Goal: Task Accomplishment & Management: Manage account settings

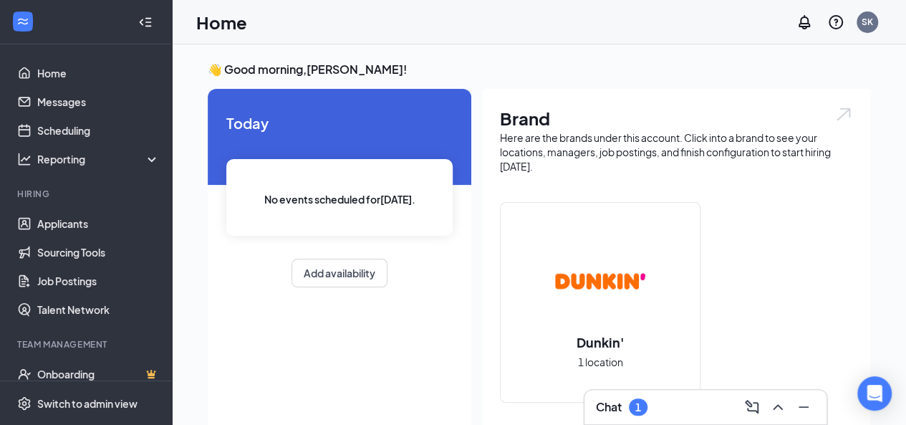
click at [664, 407] on div "Chat 1" at bounding box center [705, 406] width 219 height 23
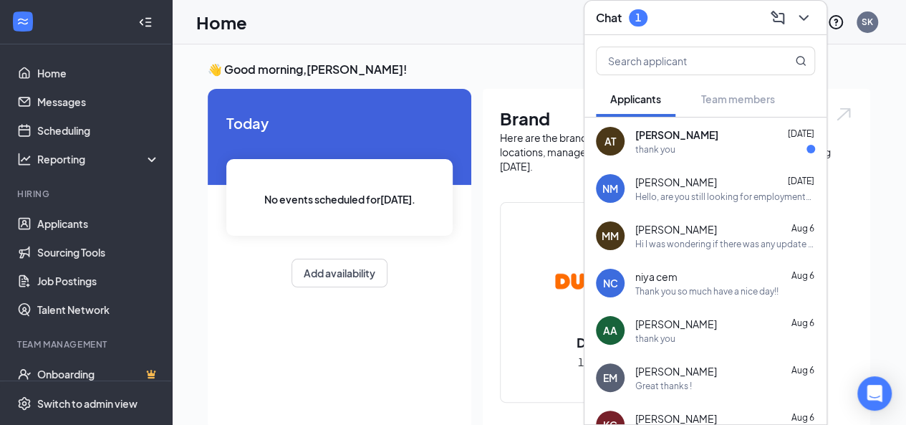
click at [731, 138] on div "Ashley Toribio Aug 22" at bounding box center [725, 134] width 180 height 14
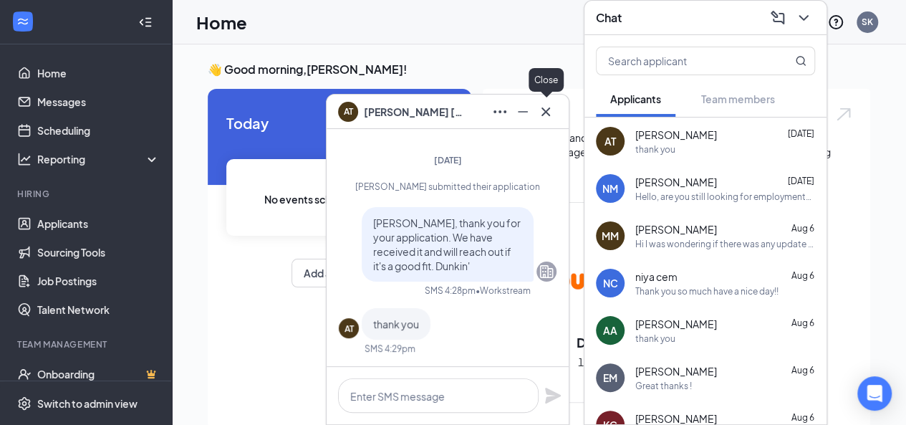
click at [553, 112] on icon "Cross" at bounding box center [545, 111] width 17 height 17
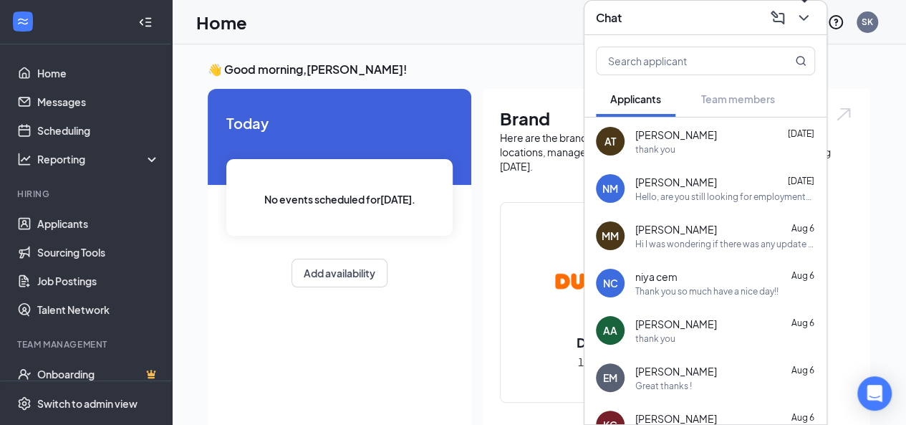
click at [801, 18] on icon "ChevronDown" at bounding box center [802, 18] width 9 height 6
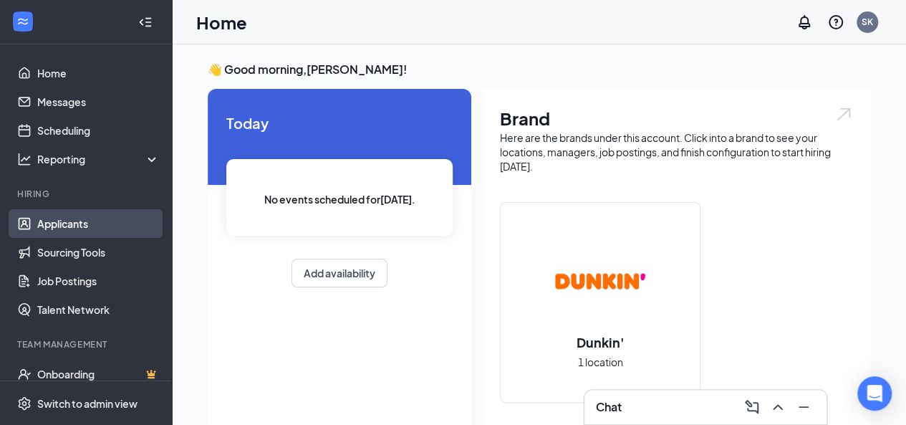
click at [85, 218] on link "Applicants" at bounding box center [98, 223] width 122 height 29
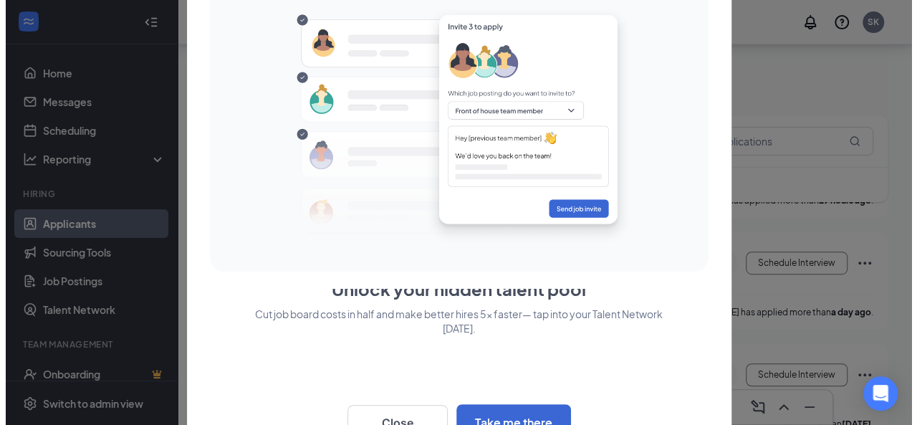
scroll to position [436, 0]
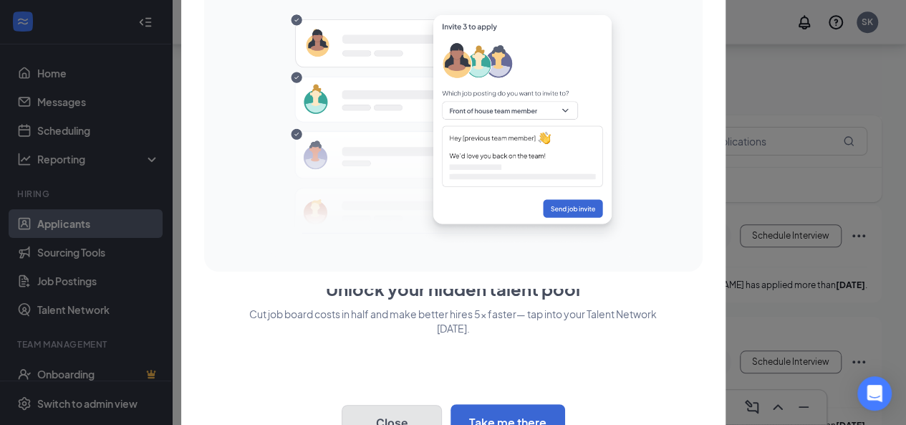
click at [394, 415] on button "Close" at bounding box center [392, 423] width 100 height 36
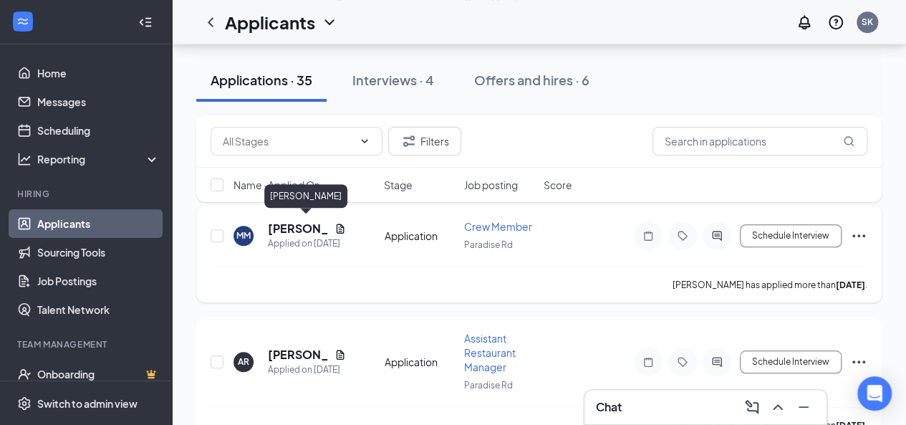
click at [284, 221] on h5 "[PERSON_NAME]" at bounding box center [298, 229] width 61 height 16
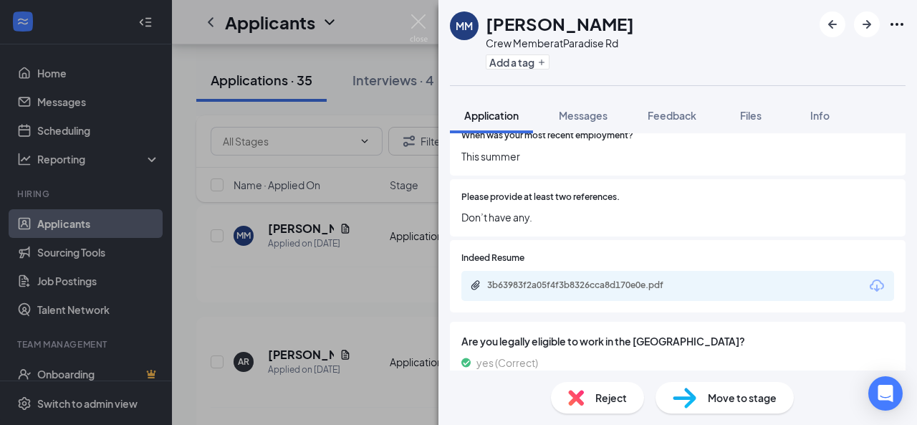
scroll to position [573, 0]
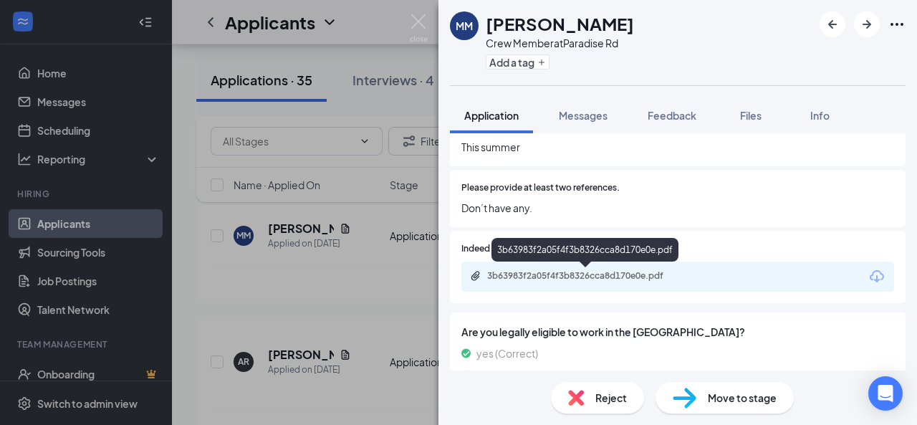
click at [664, 276] on div "3b63983f2a05f4f3b8326cca8d170e0e.pdf" at bounding box center [587, 275] width 201 height 11
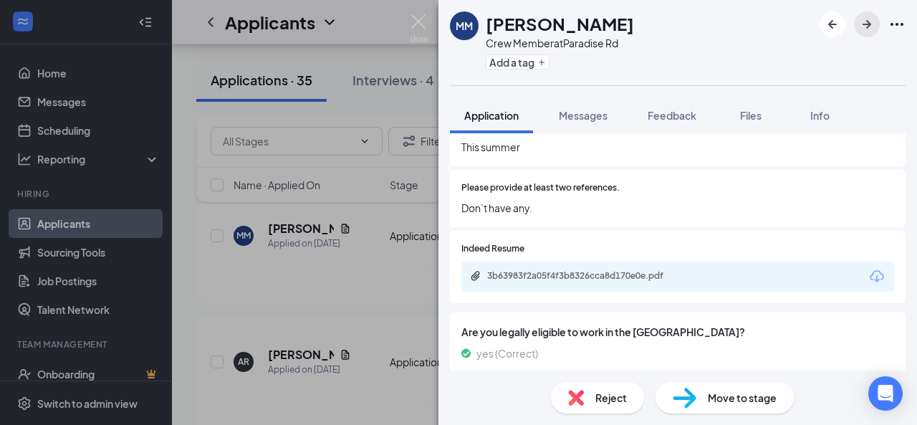
click at [860, 26] on icon "ArrowRight" at bounding box center [866, 24] width 17 height 17
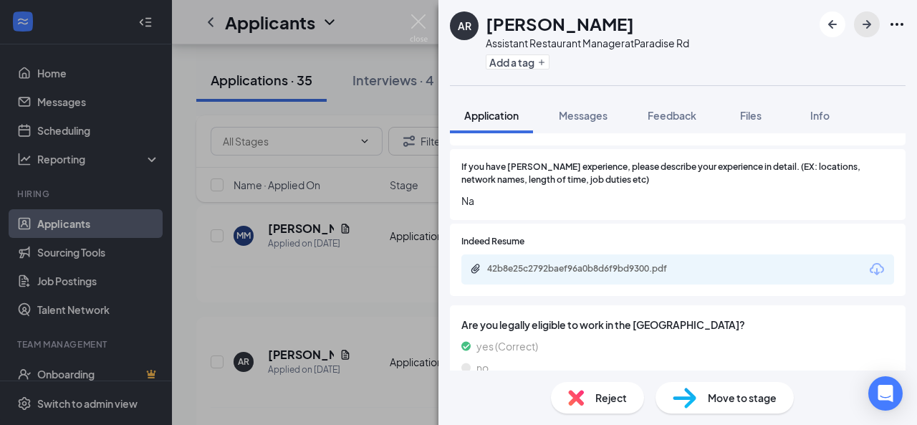
scroll to position [645, 0]
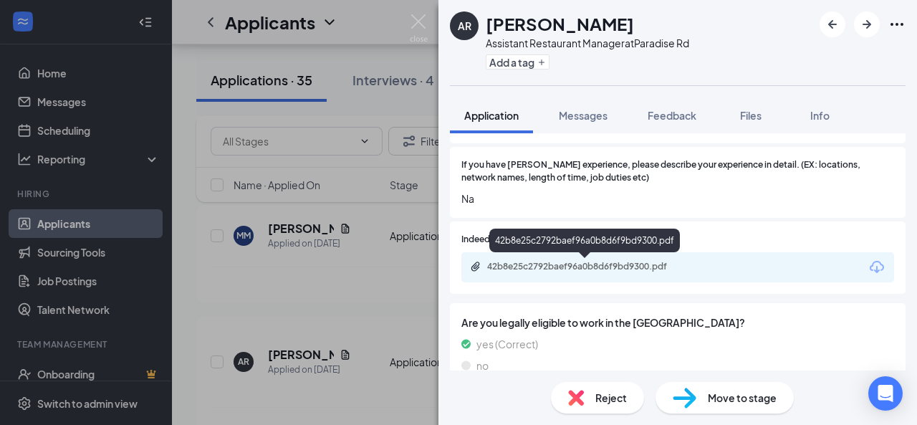
click at [616, 261] on div "42b8e25c2792baef96a0b8d6f9bd9300.pdf" at bounding box center [587, 266] width 201 height 11
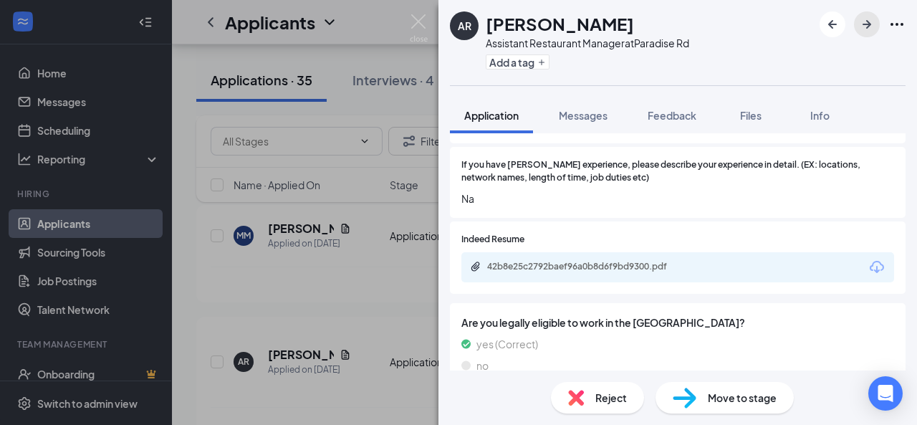
click at [864, 29] on icon "ArrowRight" at bounding box center [866, 24] width 17 height 17
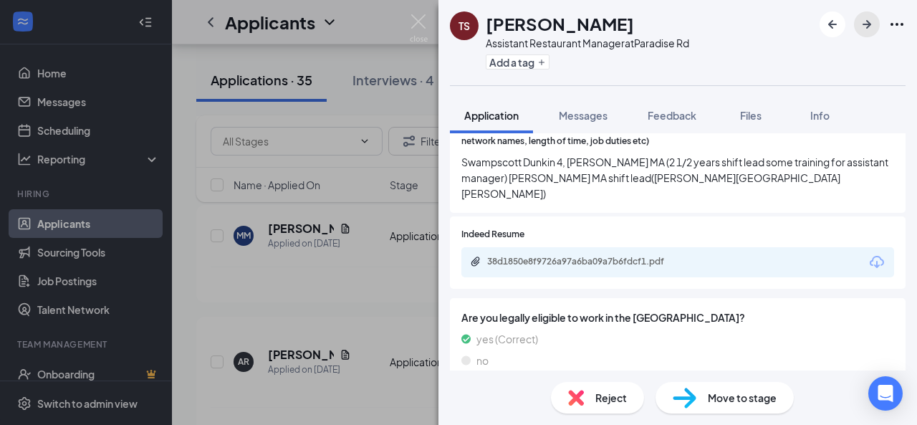
scroll to position [683, 0]
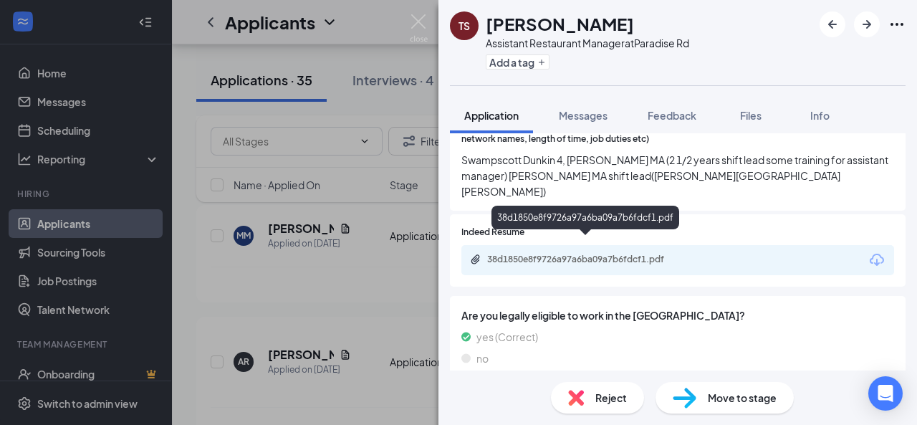
click at [644, 254] on div "38d1850e8f9726a97a6ba09a7b6fdcf1.pdf" at bounding box center [587, 259] width 201 height 11
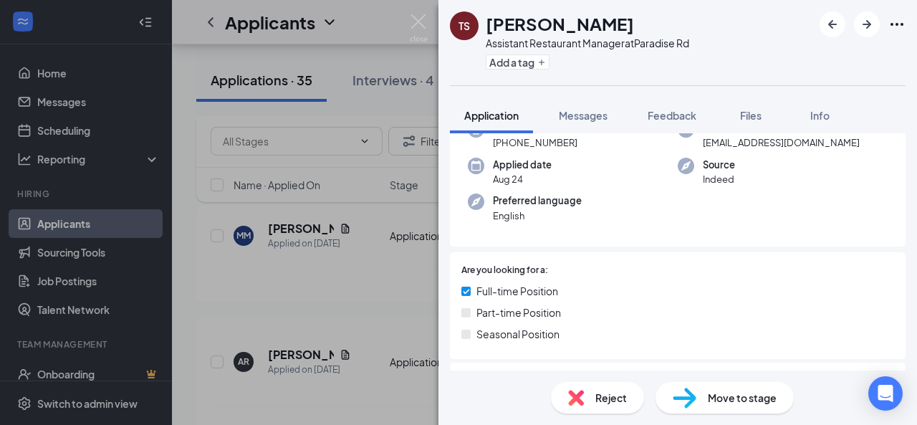
scroll to position [0, 0]
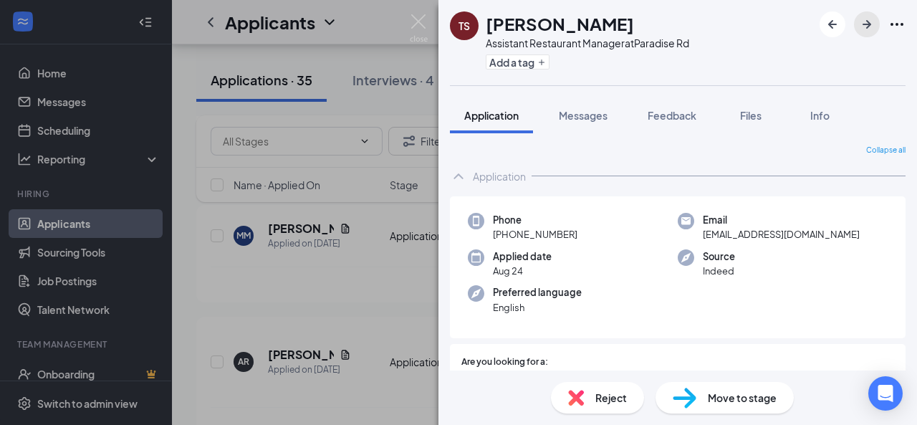
click at [871, 21] on icon "ArrowRight" at bounding box center [866, 24] width 17 height 17
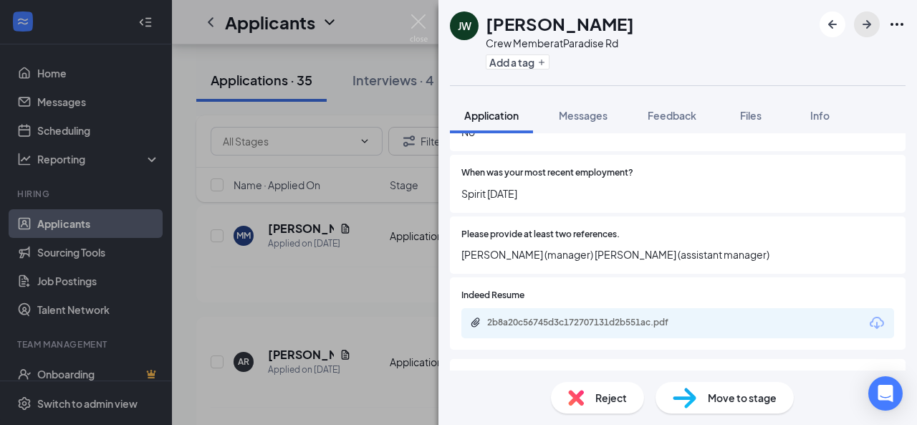
scroll to position [573, 0]
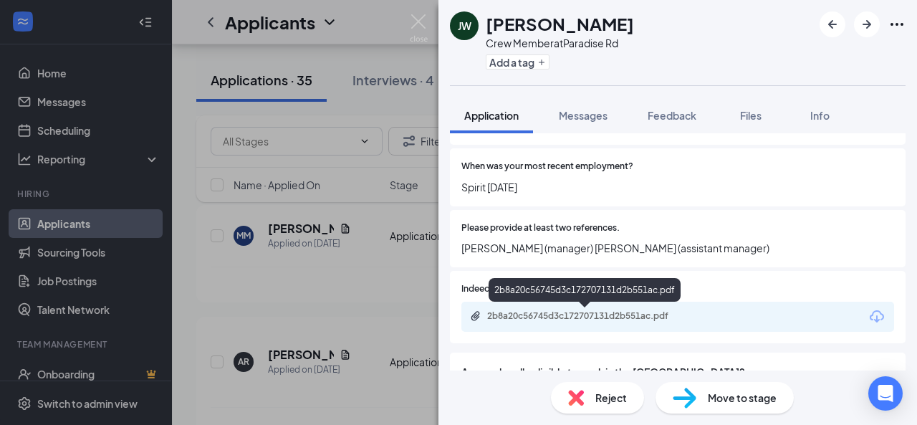
click at [638, 317] on div "2b8a20c56745d3c172707131d2b551ac.pdf" at bounding box center [587, 315] width 201 height 11
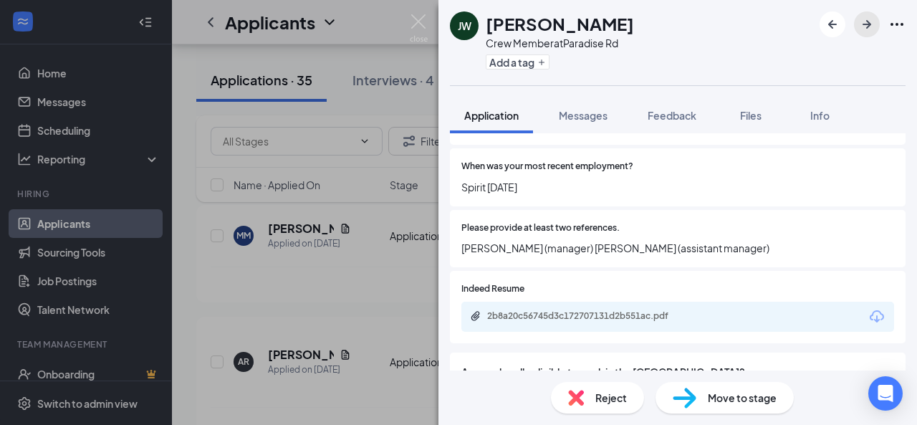
click at [871, 21] on icon "ArrowRight" at bounding box center [866, 24] width 17 height 17
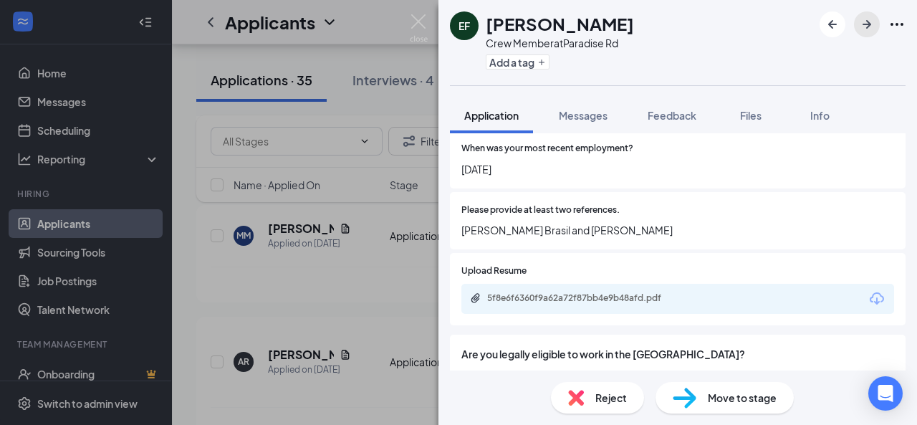
scroll to position [605, 0]
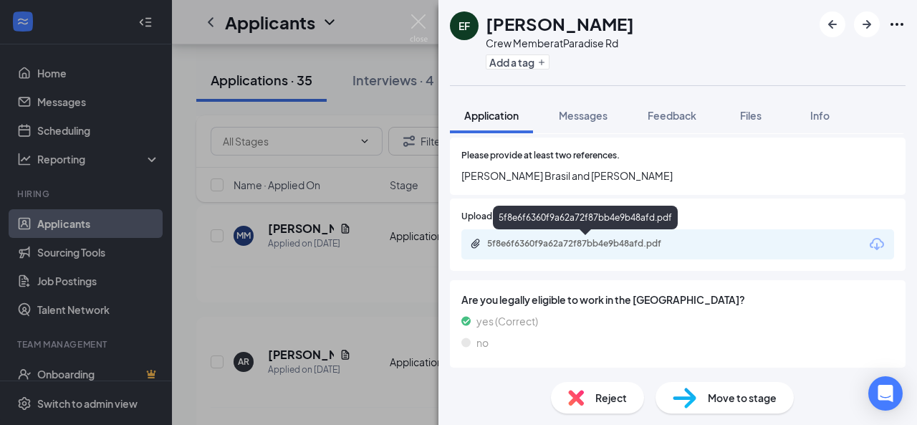
click at [656, 244] on div "5f8e6f6360f9a62a72f87bb4e9b48afd.pdf" at bounding box center [587, 243] width 201 height 11
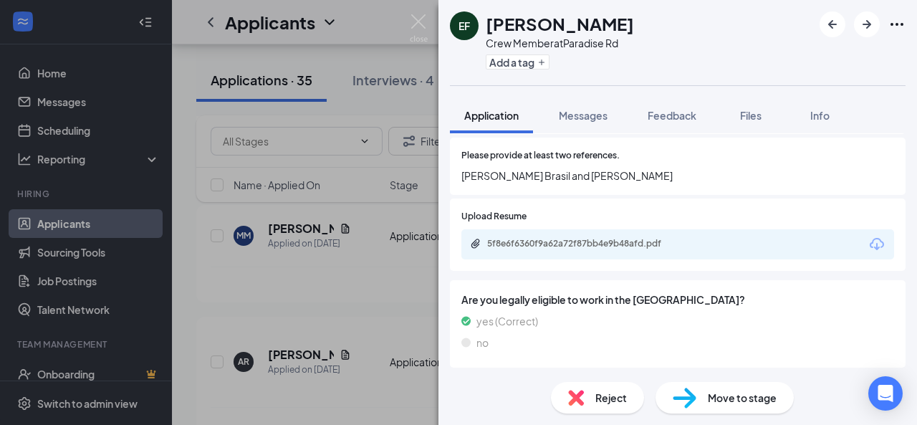
scroll to position [600, 0]
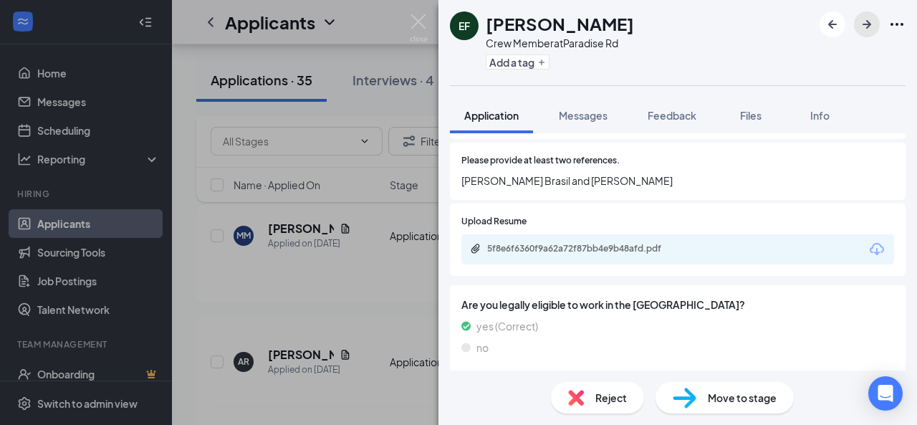
click at [864, 26] on icon "ArrowRight" at bounding box center [866, 24] width 17 height 17
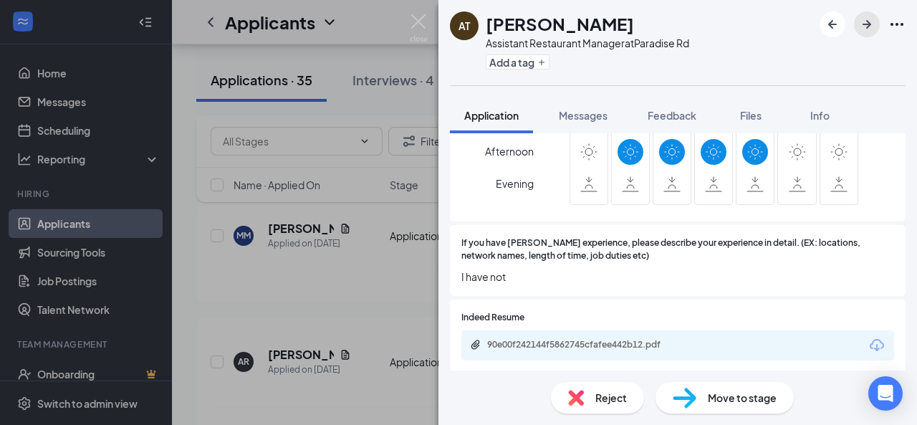
scroll to position [573, 0]
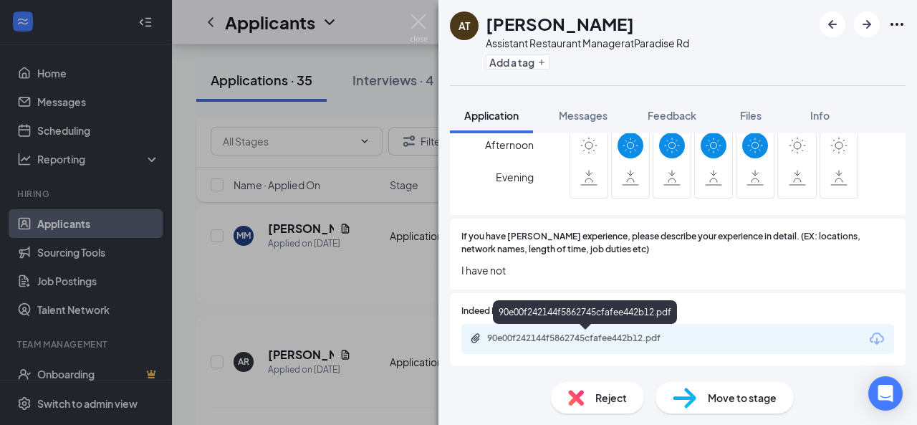
click at [635, 336] on div "90e00f242144f5862745cfafee442b12.pdf" at bounding box center [587, 337] width 201 height 11
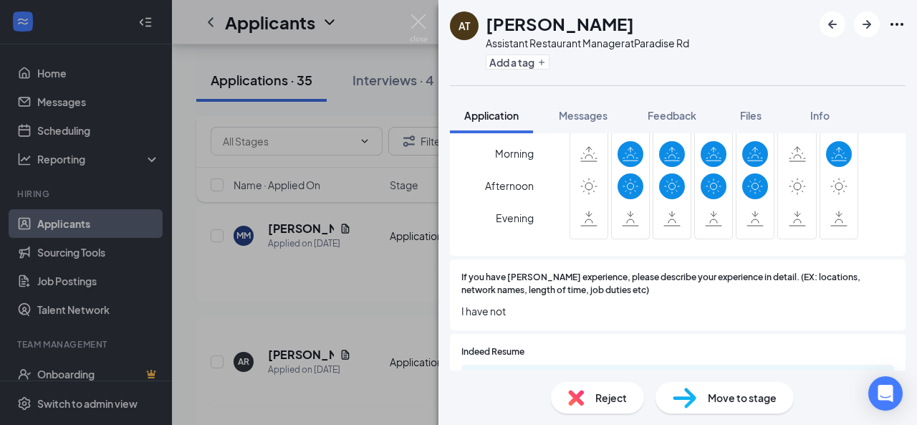
scroll to position [430, 0]
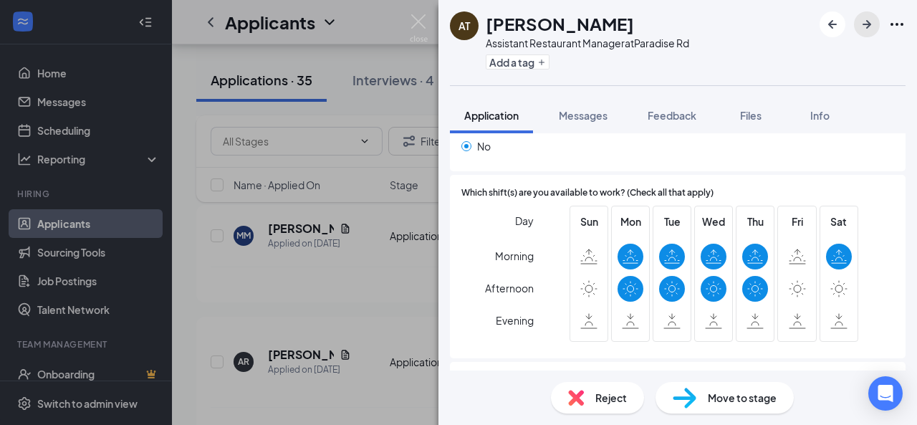
click at [865, 28] on icon "ArrowRight" at bounding box center [866, 24] width 17 height 17
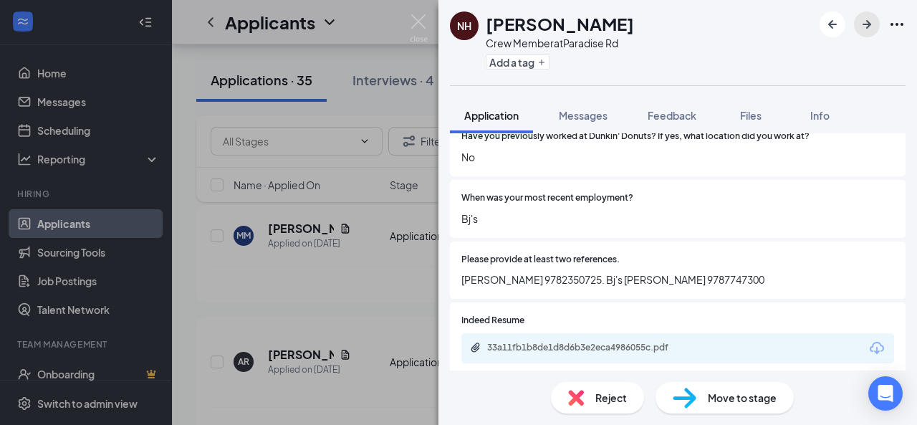
scroll to position [573, 0]
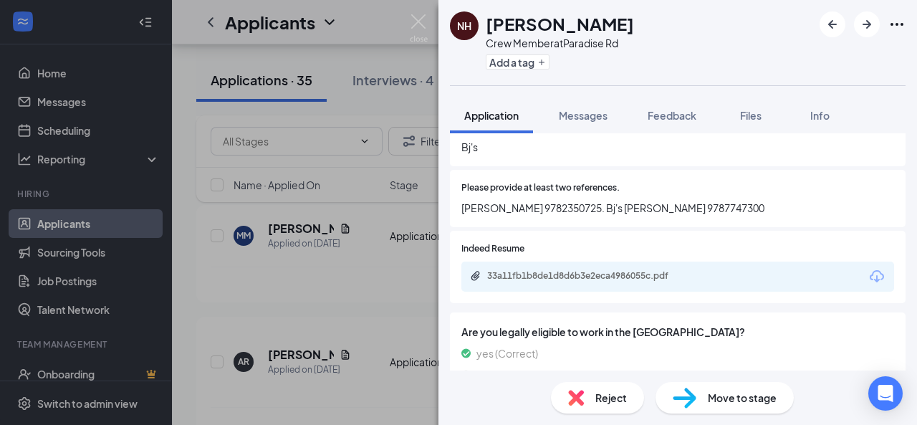
click at [619, 285] on div "33a11fb1b8de1d8d6b3e2eca4986055c.pdf" at bounding box center [677, 276] width 433 height 30
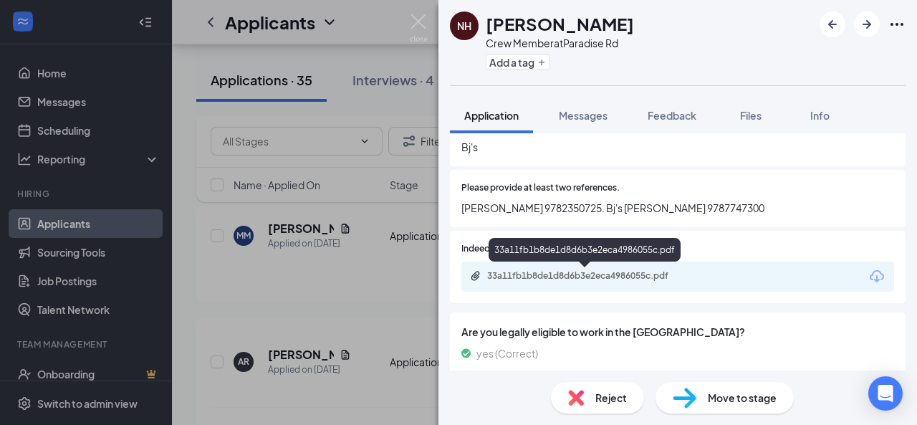
click at [603, 279] on div "33a11fb1b8de1d8d6b3e2eca4986055c.pdf" at bounding box center [587, 275] width 201 height 11
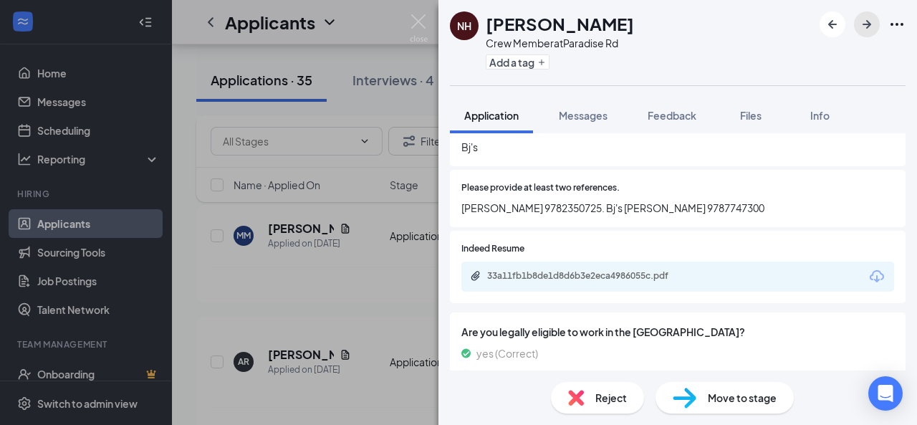
click at [864, 28] on icon "ArrowRight" at bounding box center [866, 24] width 17 height 17
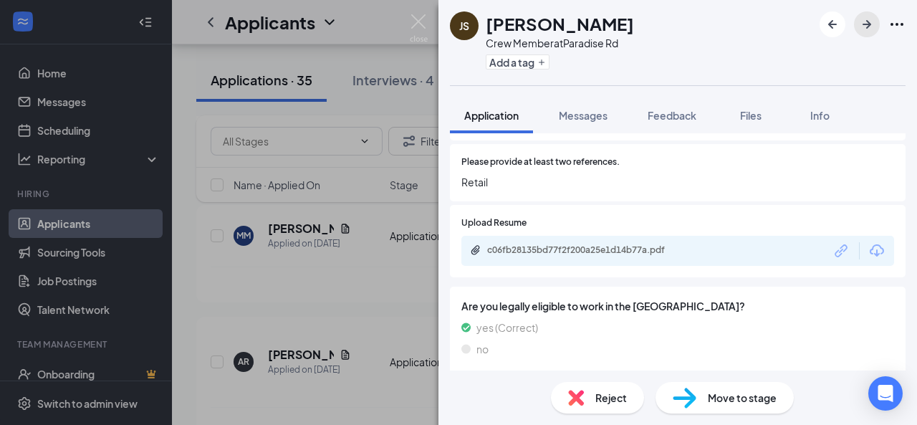
scroll to position [605, 0]
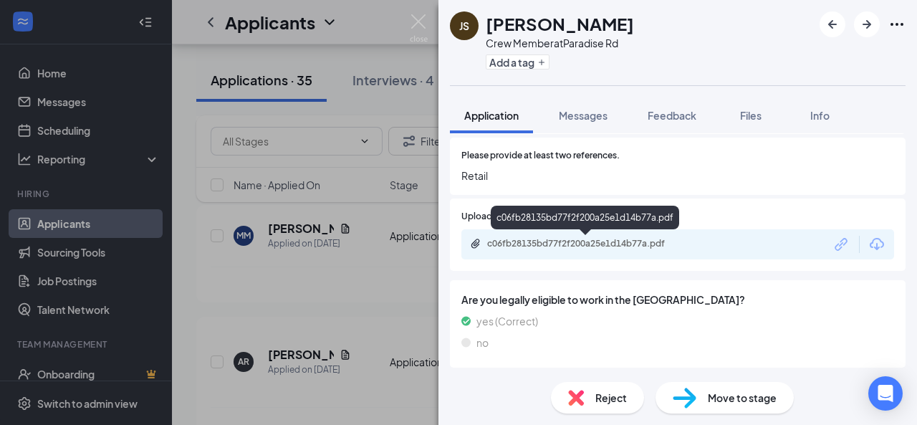
click at [618, 250] on div "c06fb28135bd77f2f200a25e1d14b77a.pdf" at bounding box center [586, 245] width 232 height 14
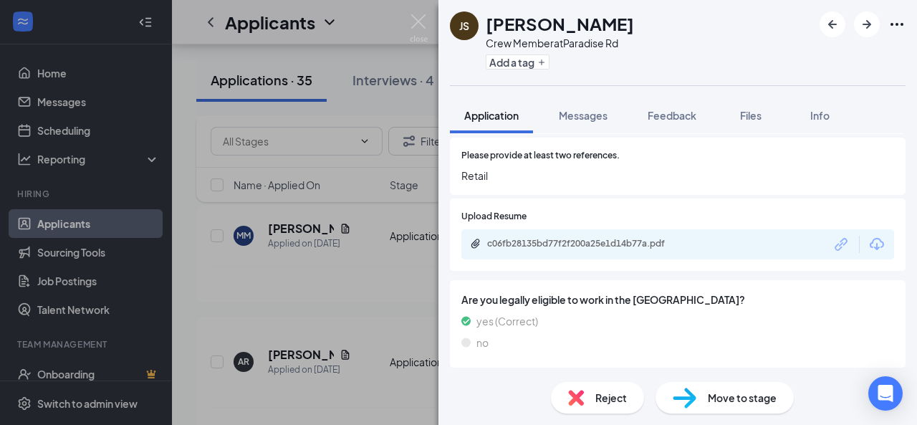
scroll to position [600, 0]
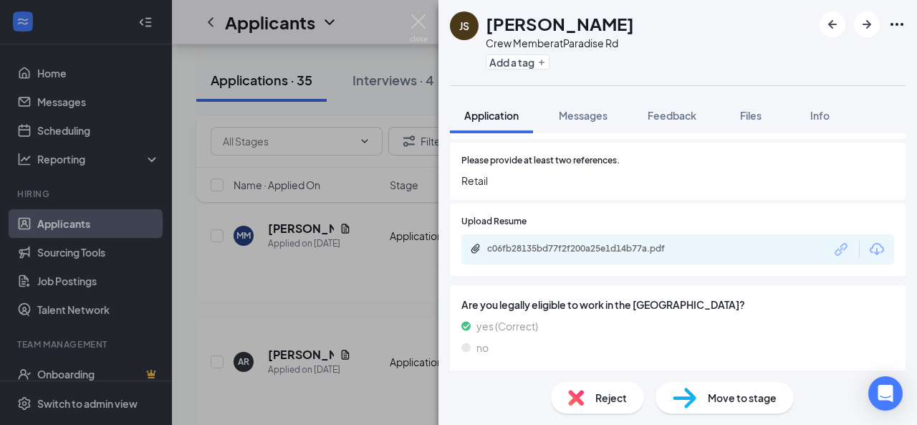
click at [587, 397] on div "Reject" at bounding box center [597, 398] width 93 height 32
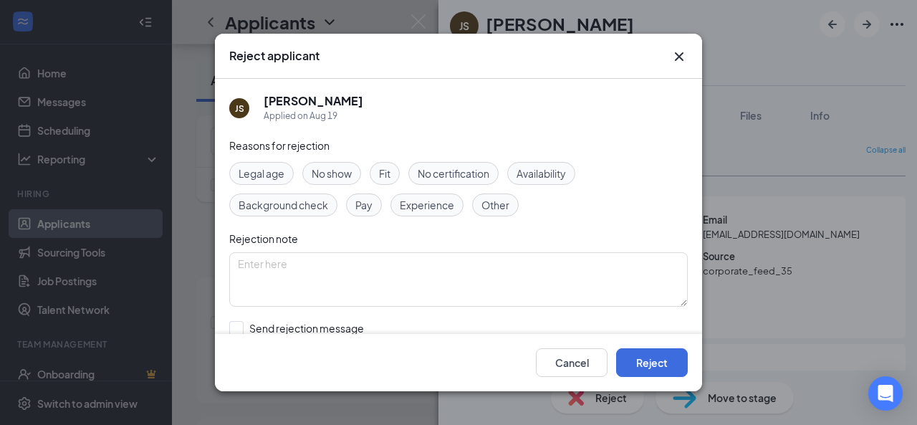
click at [382, 173] on span "Fit" at bounding box center [384, 173] width 11 height 16
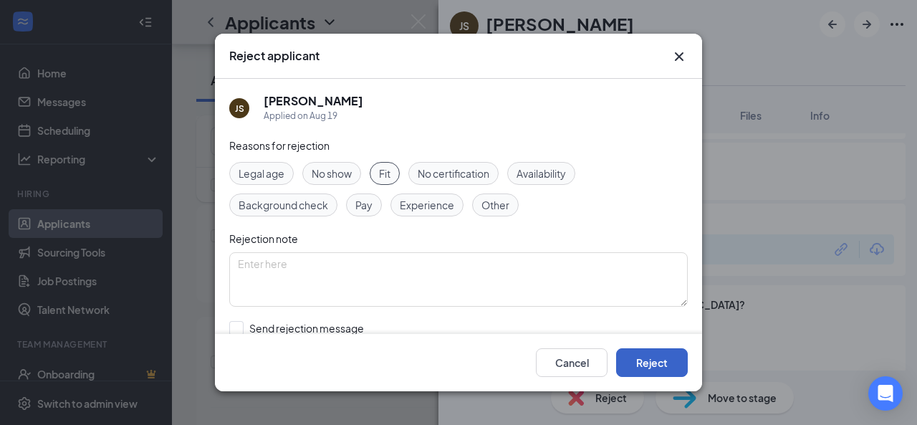
click at [662, 357] on button "Reject" at bounding box center [652, 362] width 72 height 29
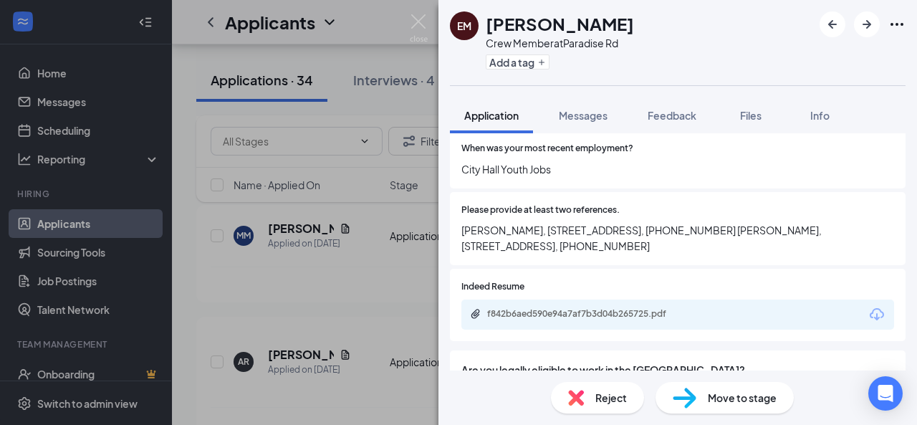
scroll to position [573, 0]
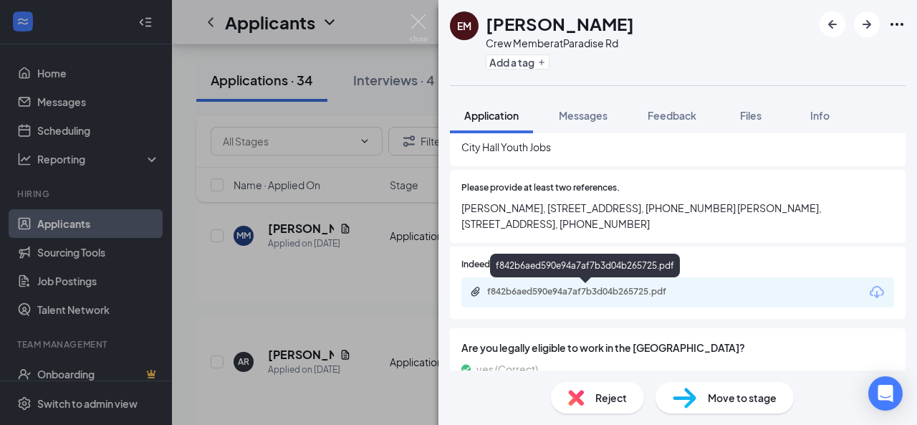
click at [662, 296] on div "f842b6aed590e94a7af7b3d04b265725.pdf" at bounding box center [587, 291] width 201 height 11
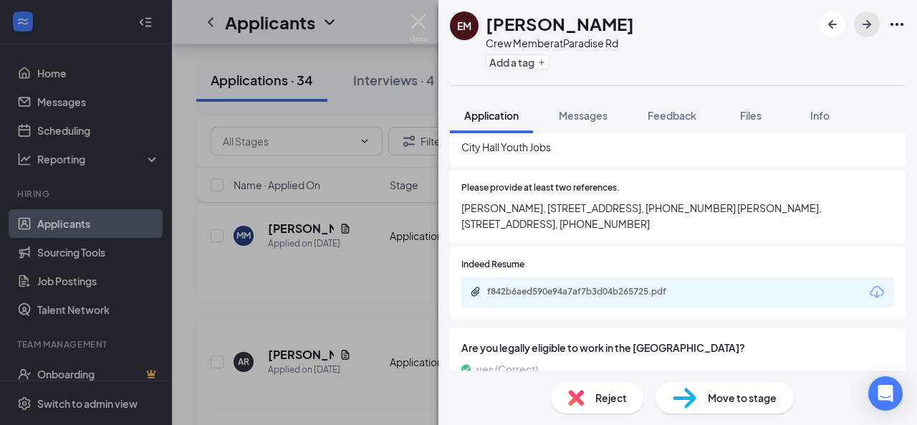
click at [864, 25] on icon "ArrowRight" at bounding box center [866, 24] width 9 height 9
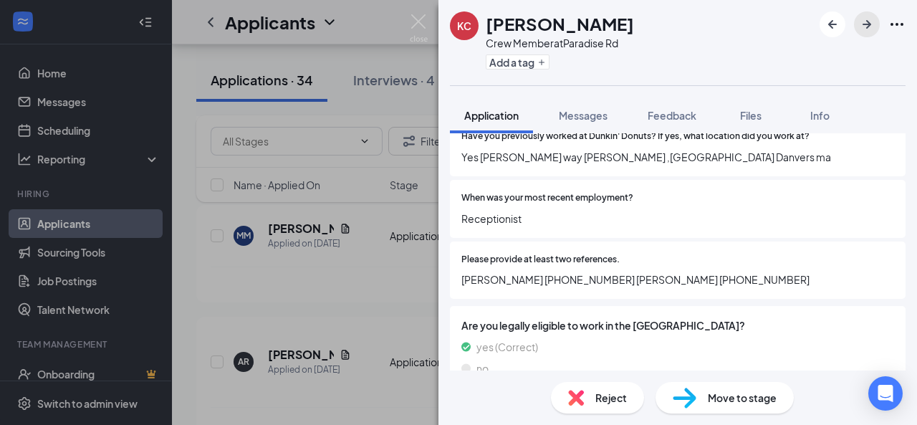
scroll to position [527, 0]
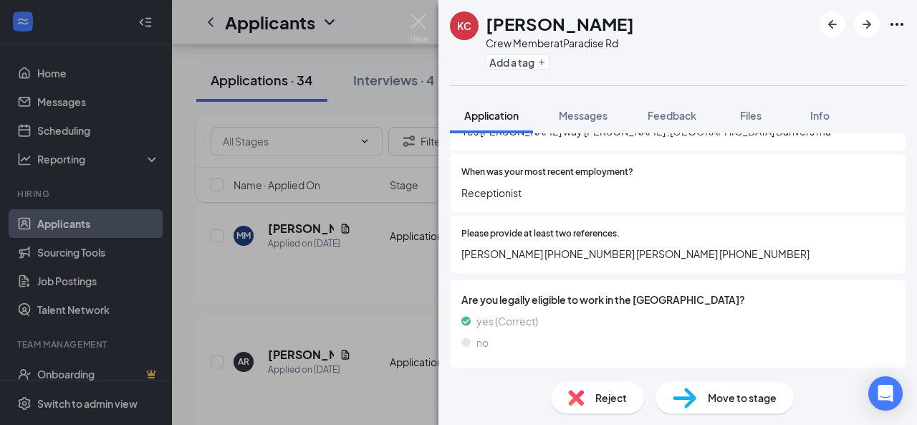
click at [730, 231] on div at bounding box center [756, 234] width 274 height 14
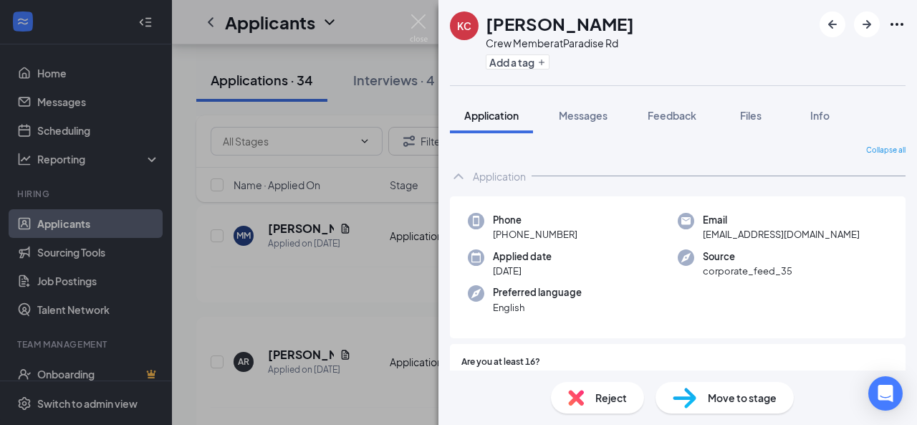
scroll to position [0, 0]
click at [872, 28] on icon "ArrowRight" at bounding box center [866, 24] width 17 height 17
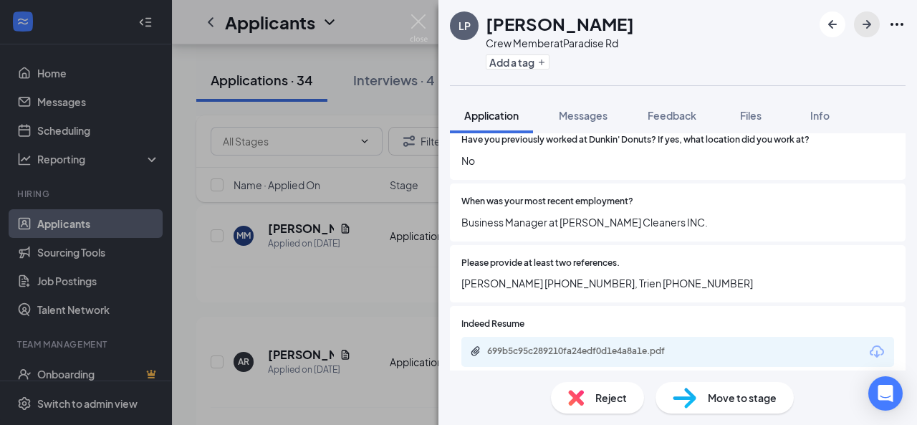
scroll to position [501, 0]
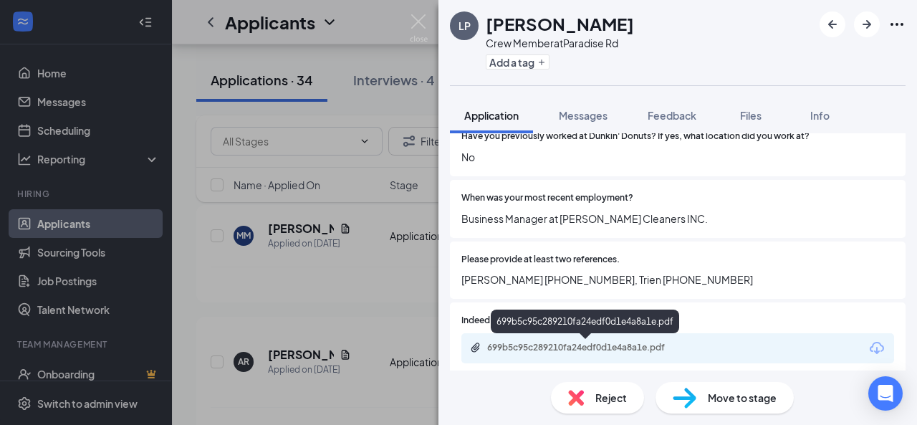
click at [652, 343] on div "699b5c95c289210fa24edf0d1e4a8a1e.pdf" at bounding box center [587, 347] width 201 height 11
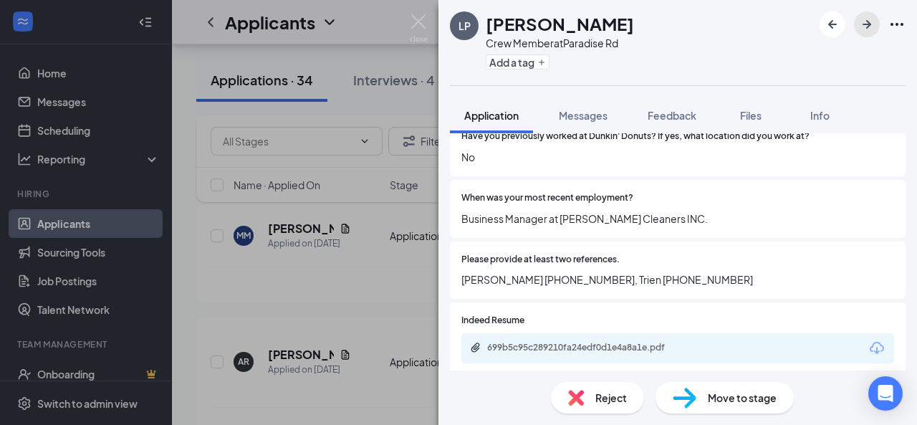
click at [859, 22] on icon "ArrowRight" at bounding box center [866, 24] width 17 height 17
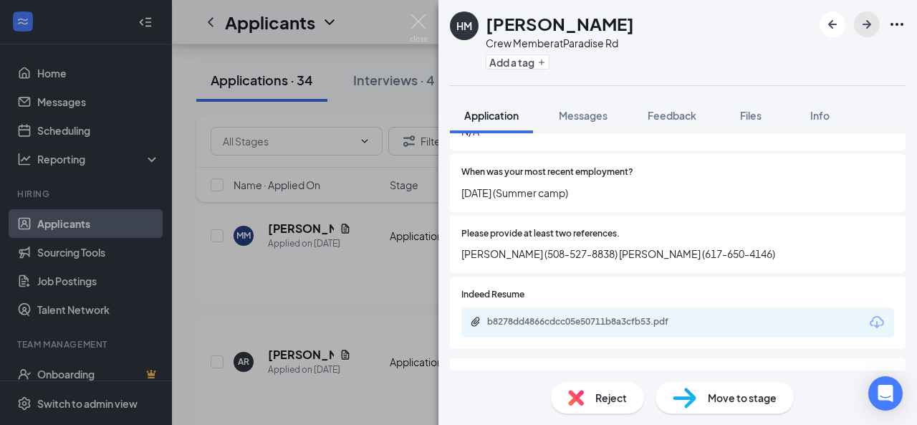
scroll to position [645, 0]
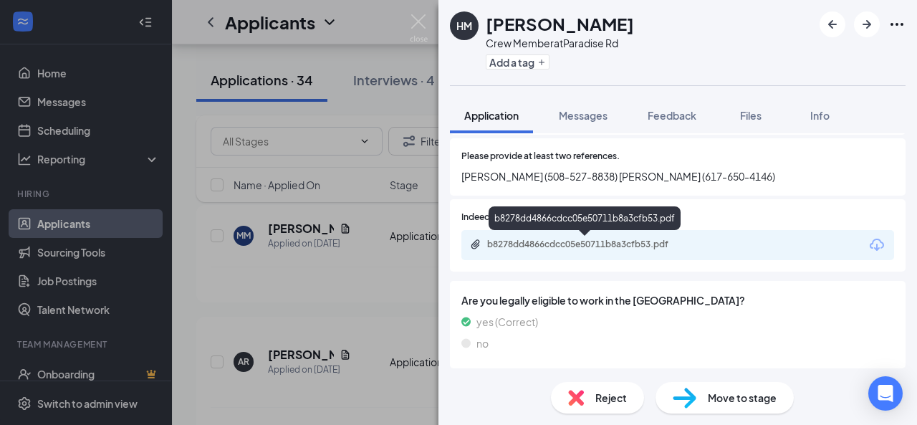
click at [667, 240] on div "b8278dd4866cdcc05e50711b8a3cfb53.pdf" at bounding box center [587, 243] width 201 height 11
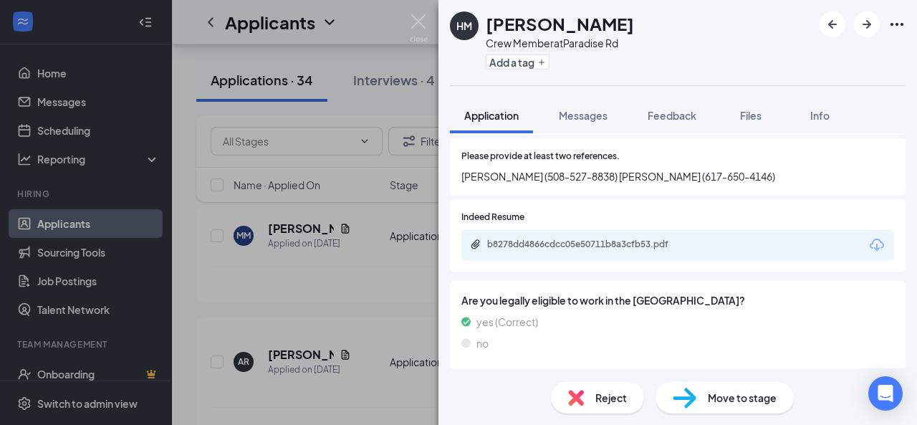
scroll to position [640, 0]
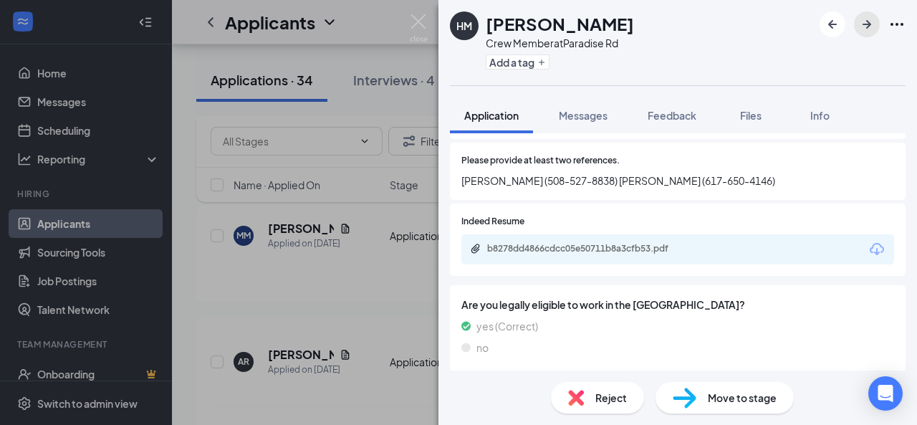
click at [873, 26] on icon "ArrowRight" at bounding box center [866, 24] width 17 height 17
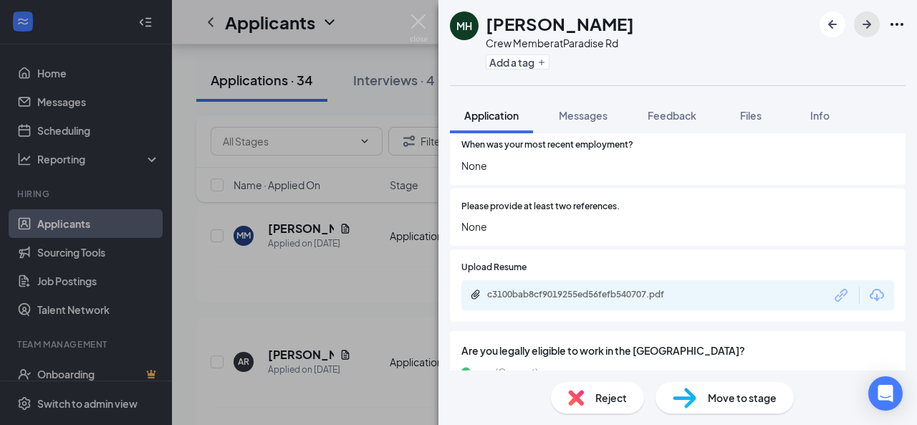
scroll to position [605, 0]
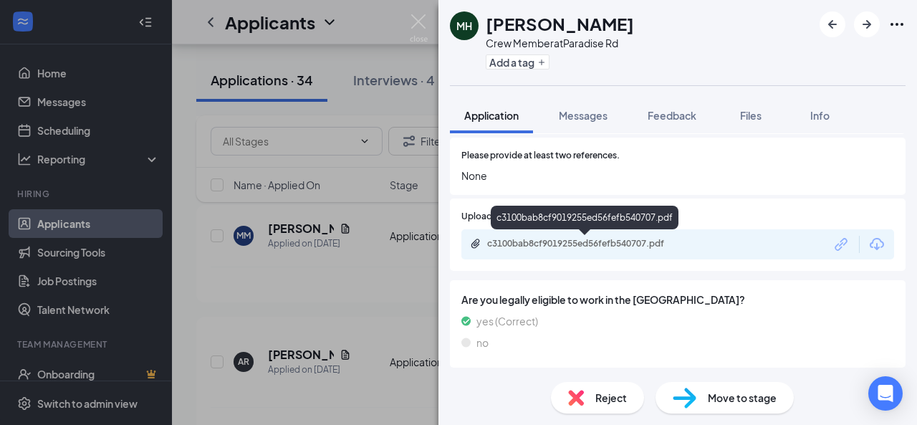
click at [628, 238] on div "c3100bab8cf9019255ed56fefb540707.pdf" at bounding box center [587, 243] width 201 height 11
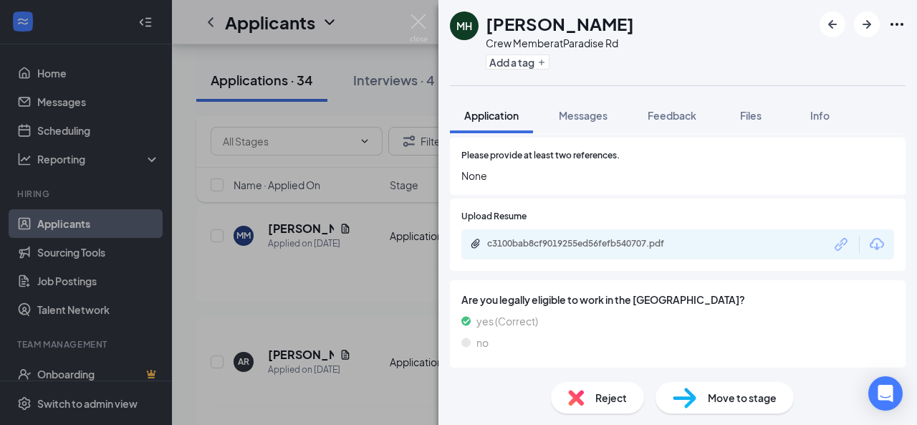
scroll to position [600, 0]
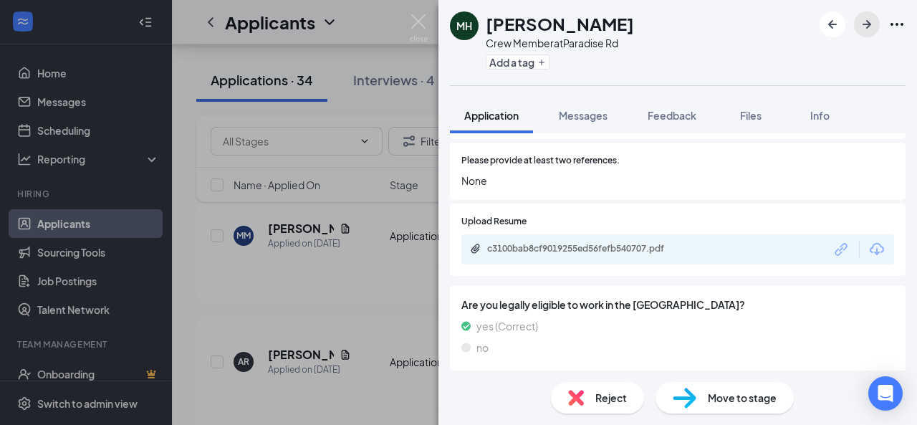
click at [859, 29] on icon "ArrowRight" at bounding box center [866, 24] width 17 height 17
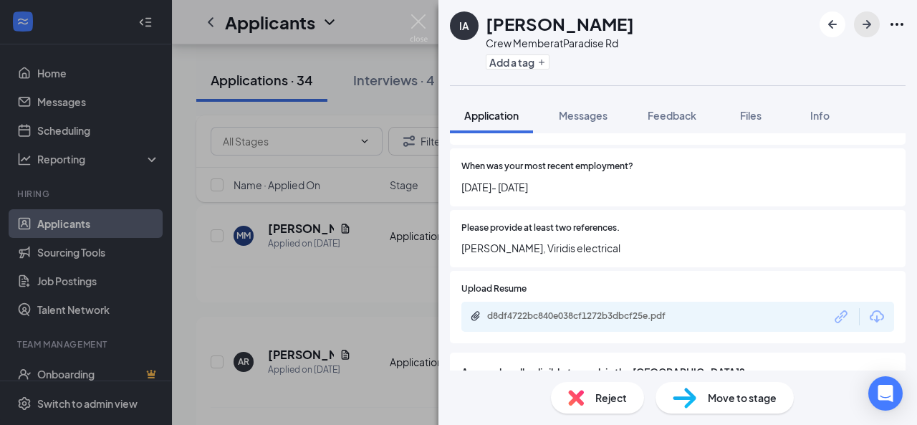
scroll to position [573, 0]
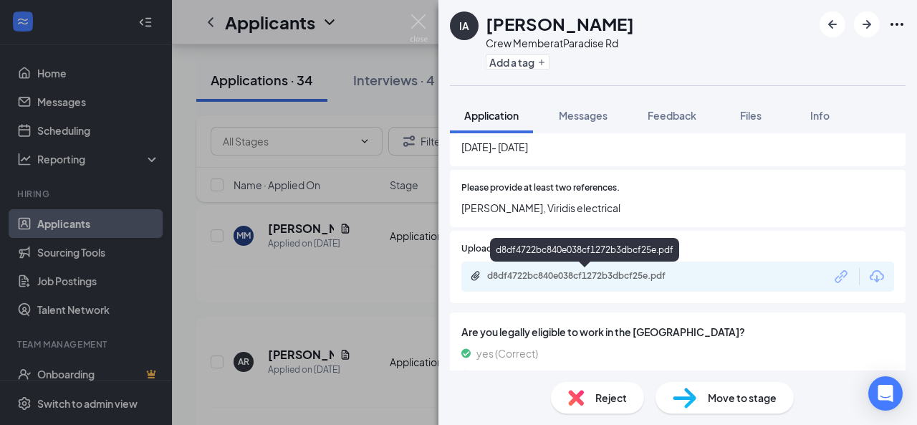
click at [655, 273] on div "d8df4722bc840e038cf1272b3dbcf25e.pdf" at bounding box center [587, 275] width 201 height 11
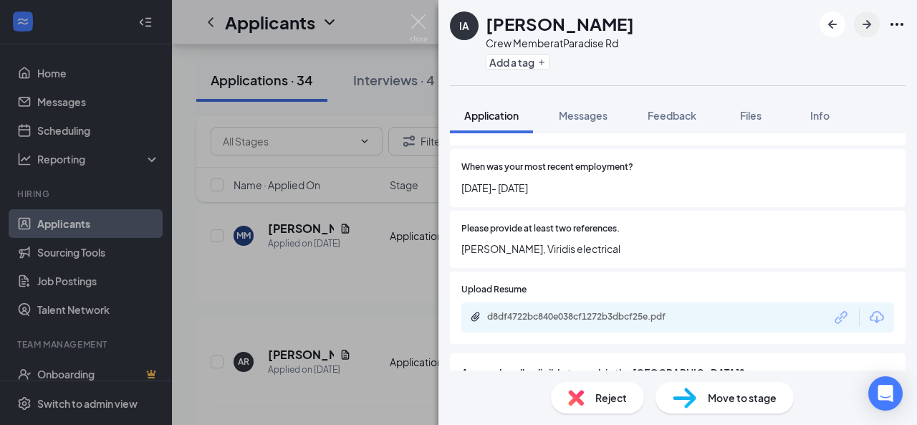
scroll to position [463, 0]
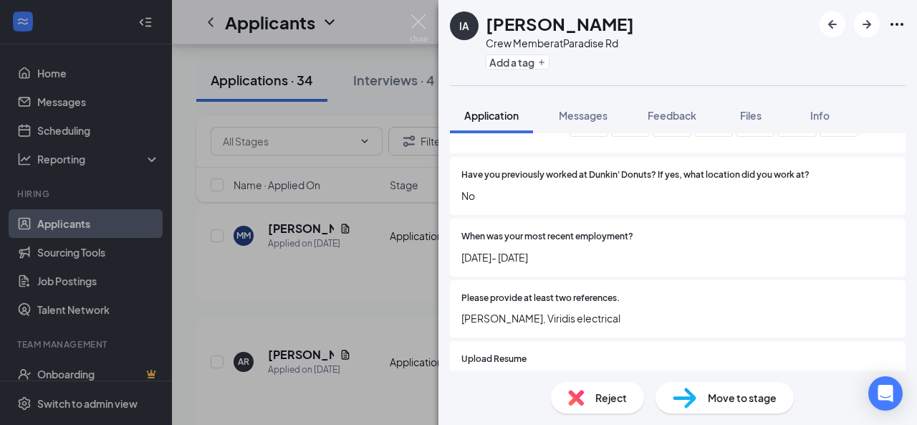
click at [869, 38] on div "IA [PERSON_NAME] Crew Member at Paradise Rd Add a tag" at bounding box center [677, 42] width 478 height 85
click at [868, 26] on icon "ArrowRight" at bounding box center [866, 24] width 9 height 9
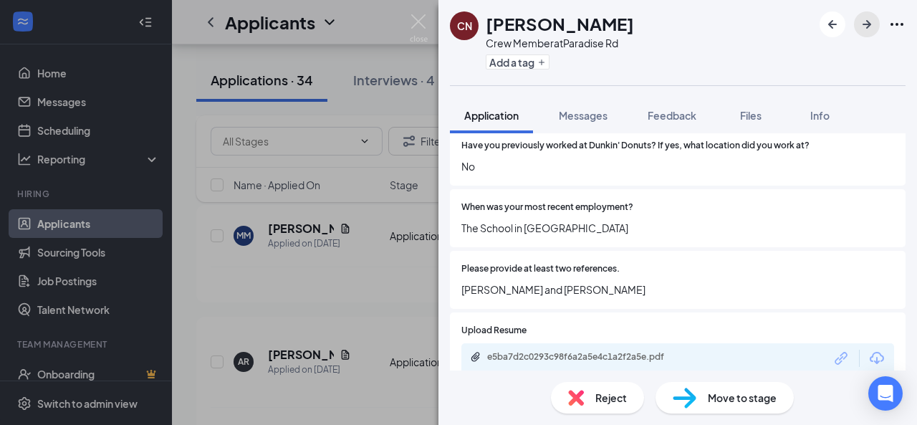
scroll to position [573, 0]
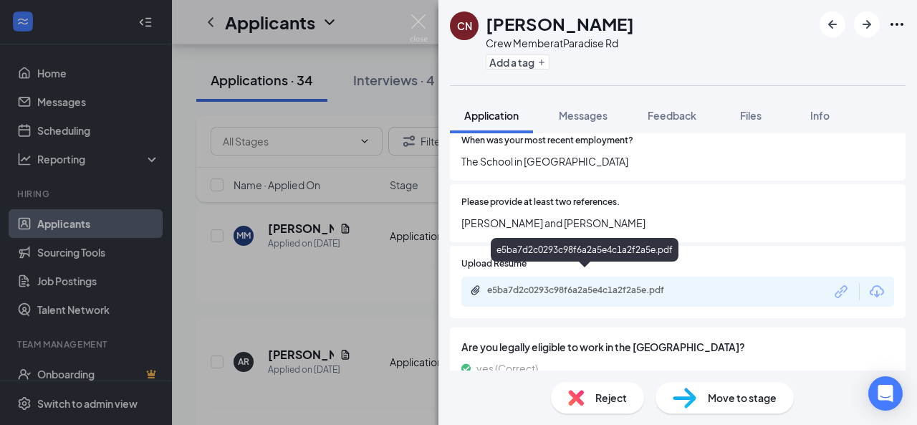
click at [700, 284] on div "e5ba7d2c0293c98f6a2a5e4c1a2f2a5e.pdf" at bounding box center [586, 289] width 232 height 11
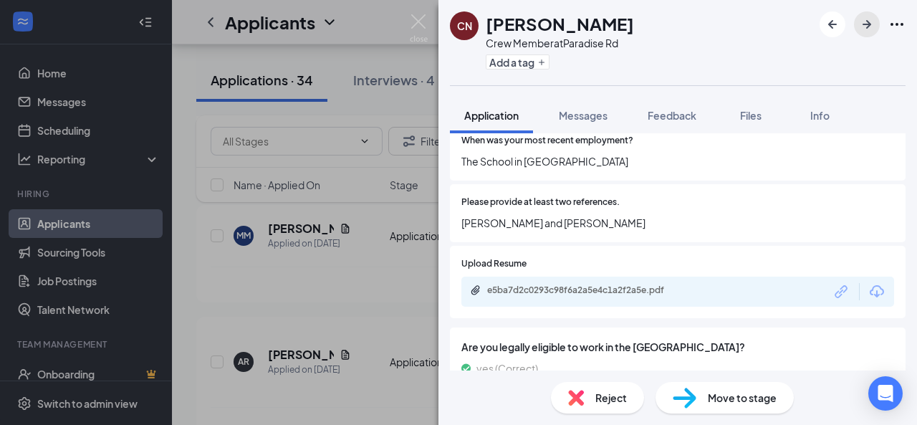
click at [862, 29] on icon "ArrowRight" at bounding box center [866, 24] width 17 height 17
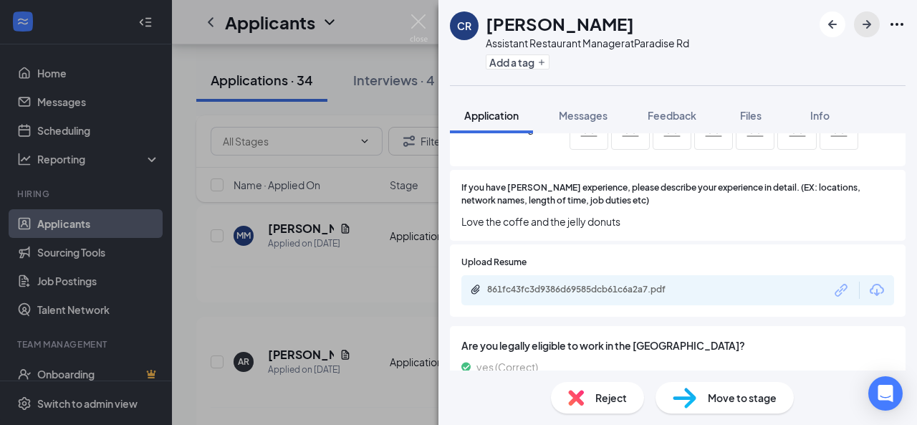
scroll to position [645, 0]
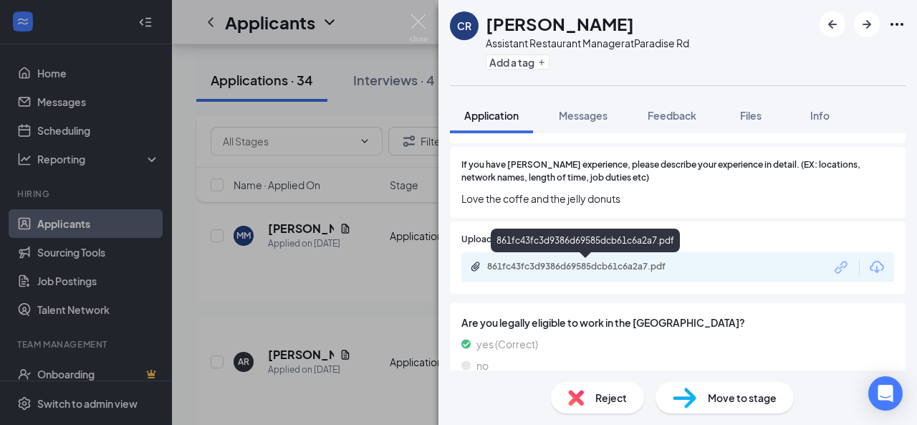
click at [659, 271] on div "861fc43fc3d9386d69585dcb61c6a2a7.pdf" at bounding box center [587, 266] width 201 height 11
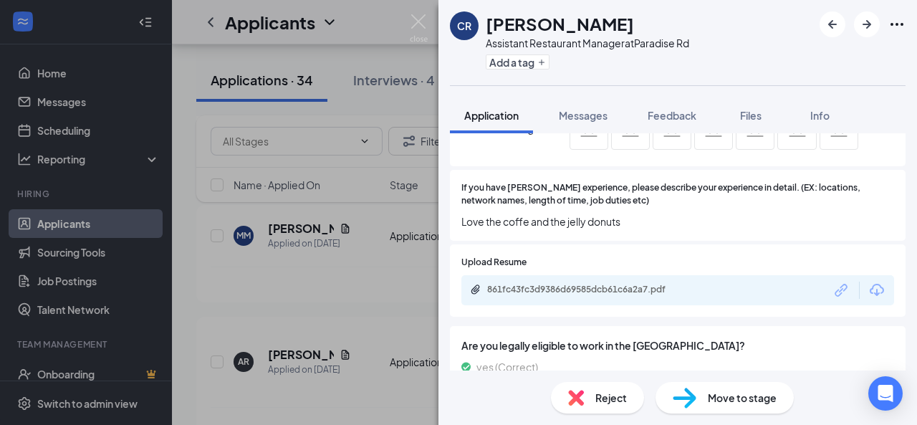
scroll to position [667, 0]
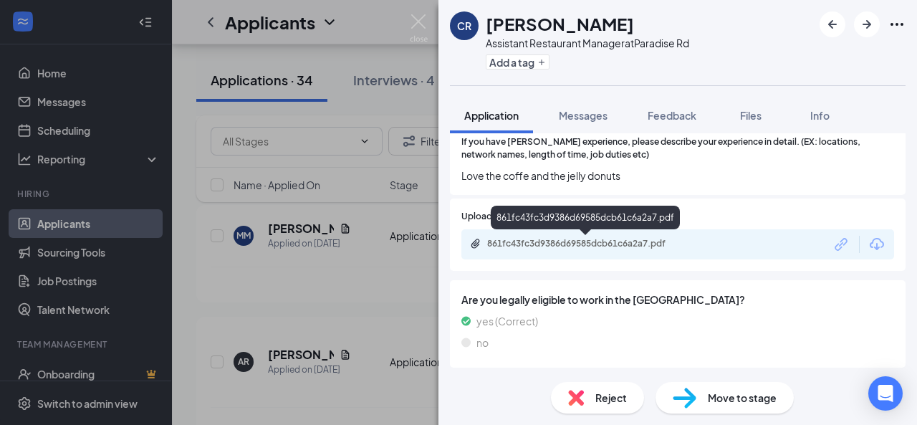
click at [606, 240] on div "861fc43fc3d9386d69585dcb61c6a2a7.pdf" at bounding box center [587, 243] width 201 height 11
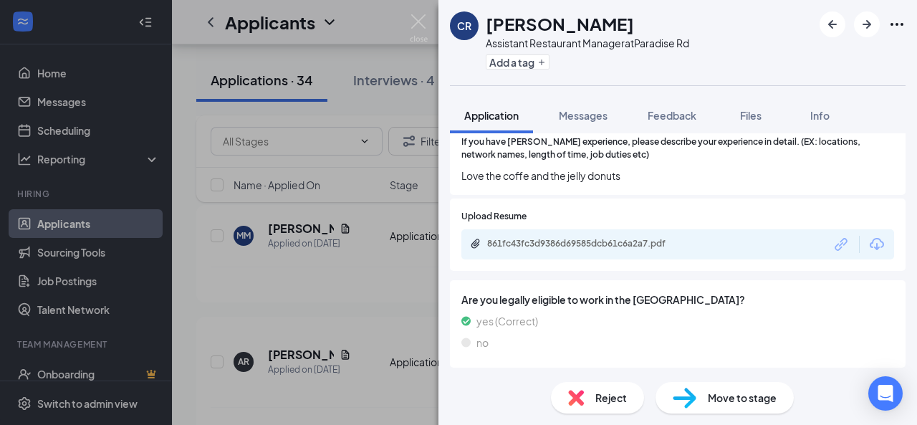
scroll to position [662, 0]
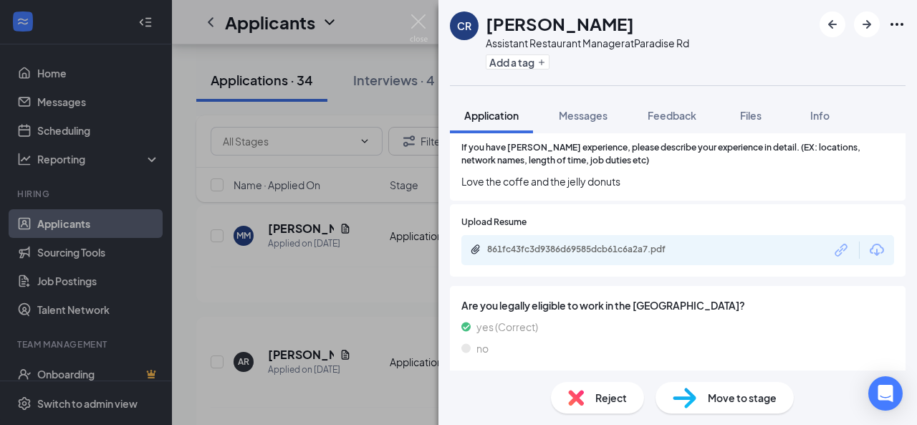
click at [606, 390] on span "Reject" at bounding box center [611, 398] width 32 height 16
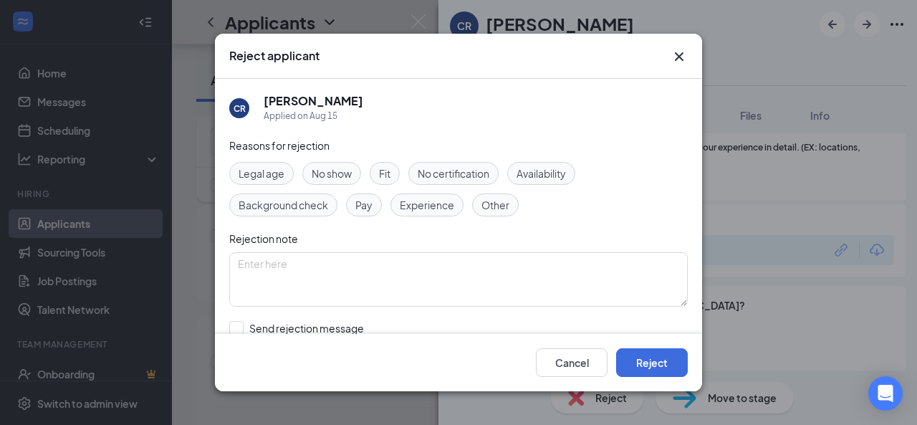
click at [385, 171] on span "Fit" at bounding box center [384, 173] width 11 height 16
click at [656, 360] on button "Reject" at bounding box center [652, 362] width 72 height 29
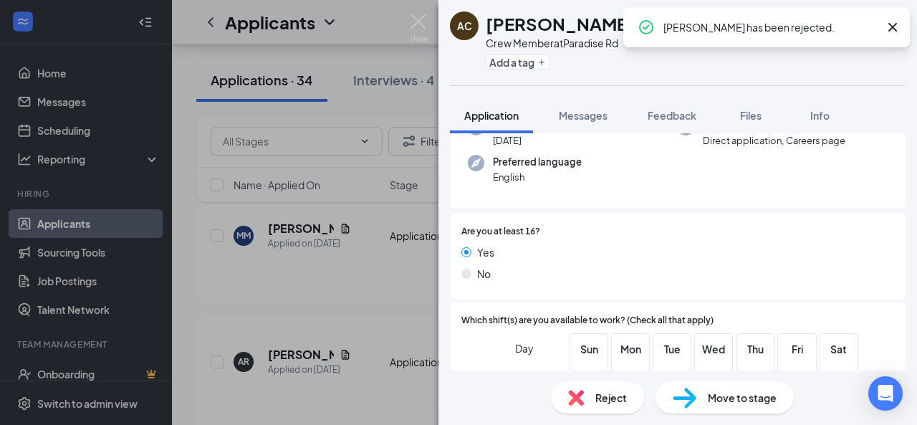
scroll to position [214, 0]
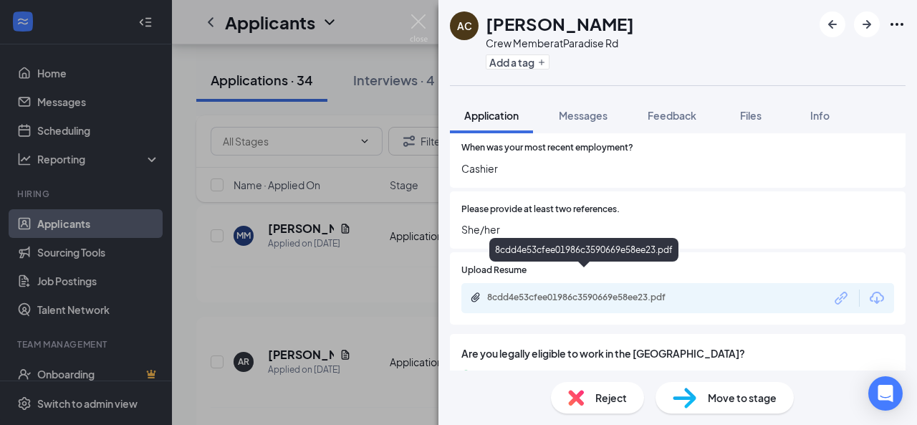
scroll to position [573, 0]
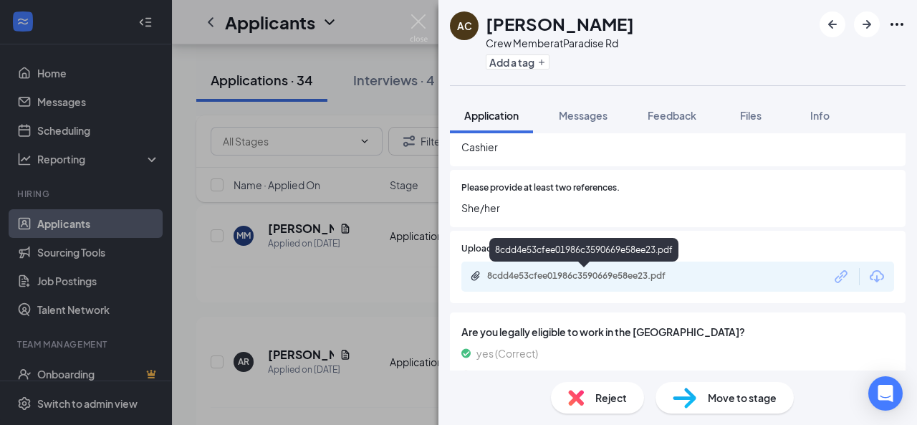
click at [604, 283] on div "8cdd4e53cfee01986c3590669e58ee23.pdf" at bounding box center [677, 276] width 433 height 30
click at [602, 276] on div "8cdd4e53cfee01986c3590669e58ee23.pdf" at bounding box center [587, 275] width 201 height 11
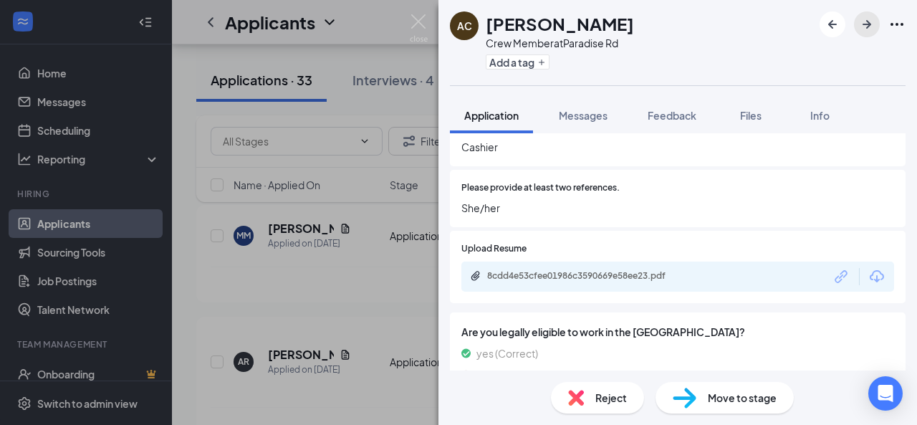
click at [869, 34] on button "button" at bounding box center [867, 24] width 26 height 26
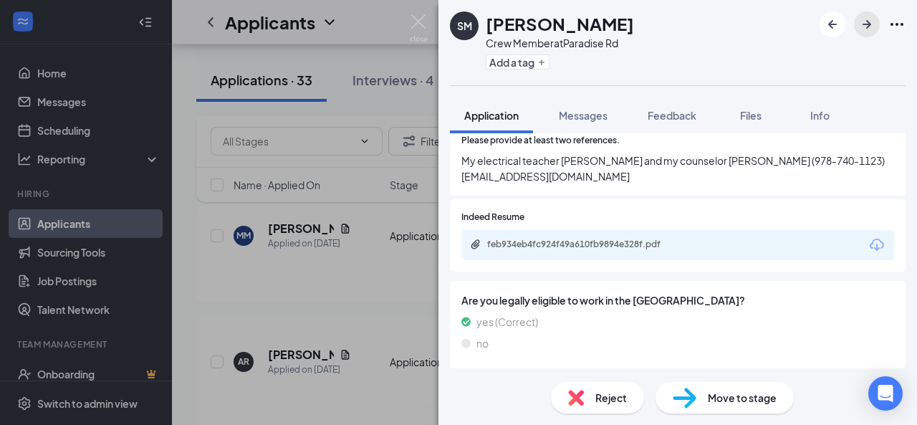
scroll to position [621, 0]
click at [709, 239] on div "feb934eb4fc924f49a610fb9894e328f.pdf" at bounding box center [677, 244] width 433 height 30
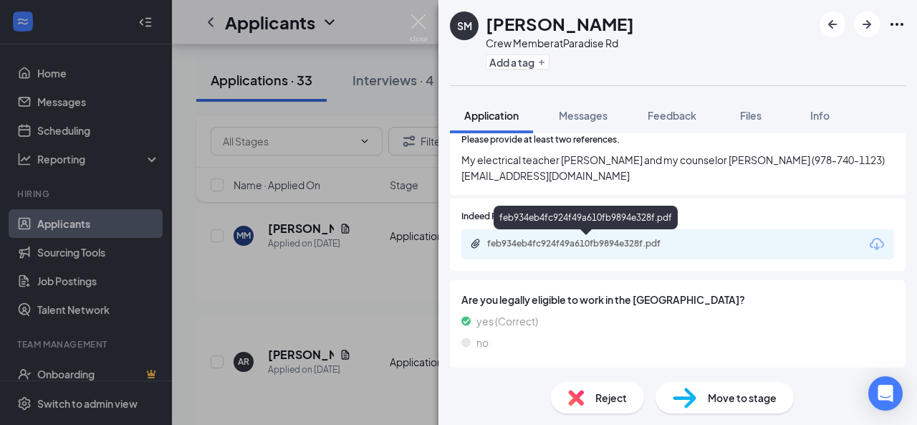
click at [563, 247] on div "feb934eb4fc924f49a610fb9894e328f.pdf" at bounding box center [587, 243] width 201 height 11
